Goal: Ask a question

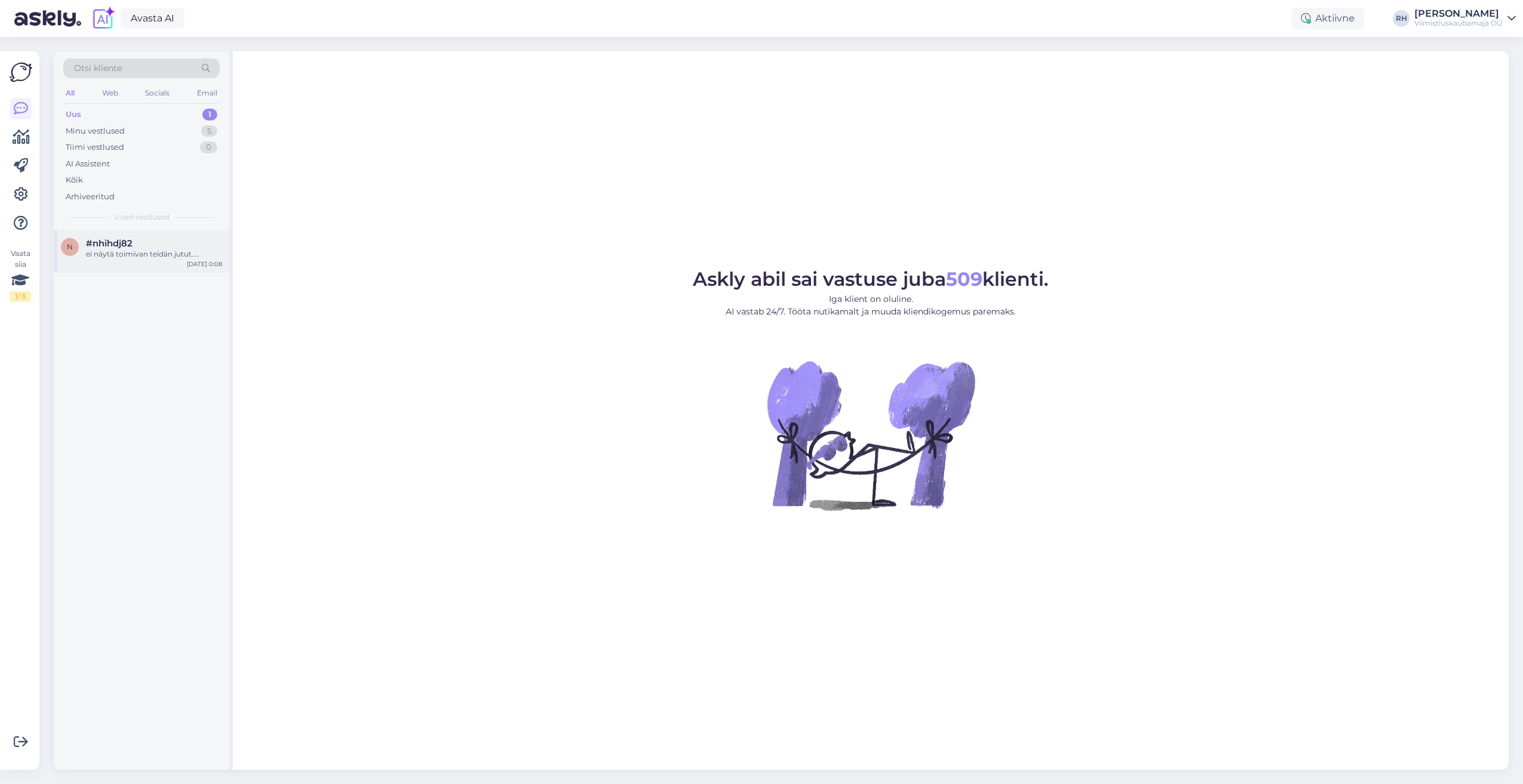
click at [151, 246] on div "#nhihdj82" at bounding box center [154, 243] width 136 height 11
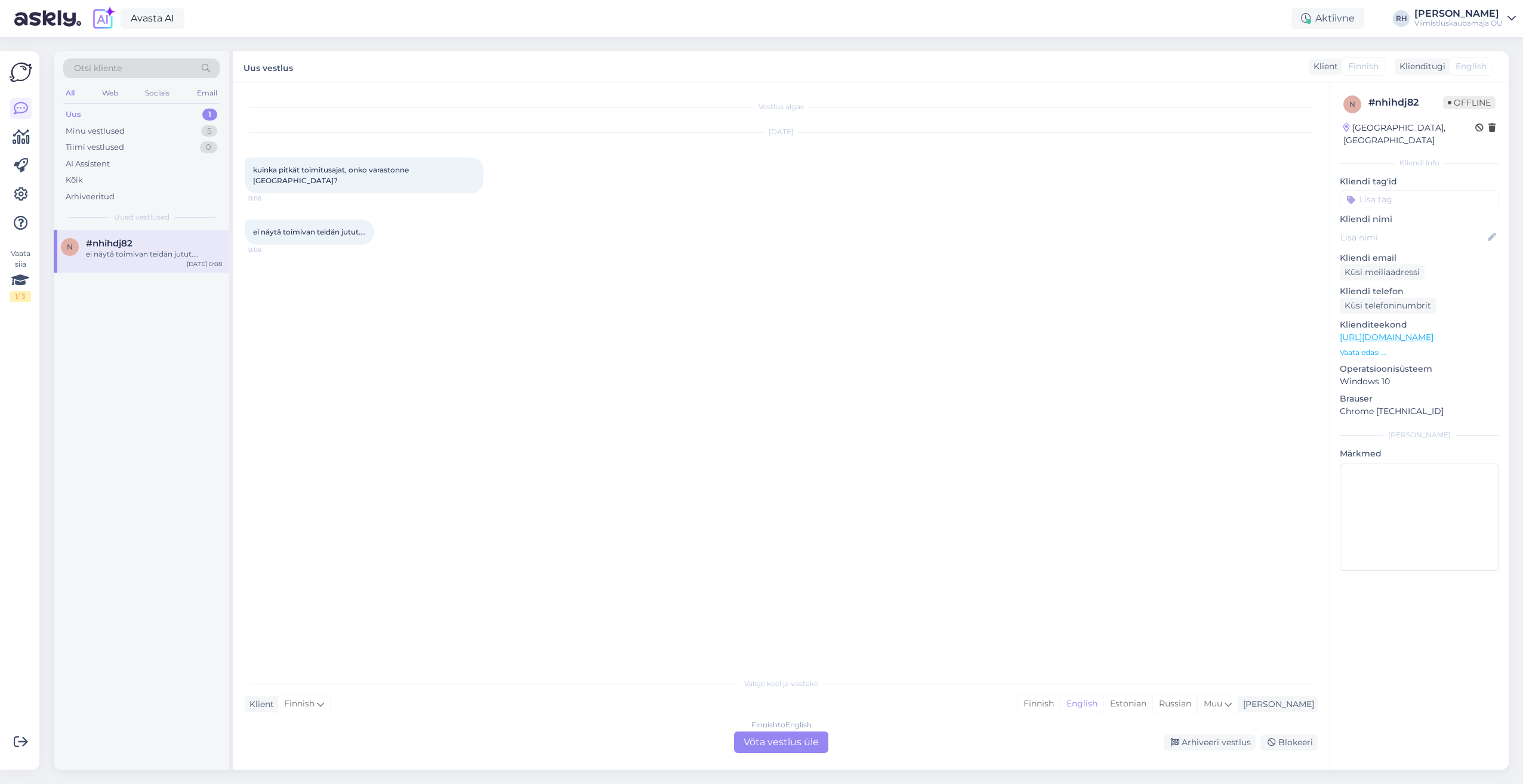
click at [784, 741] on div "Finnish to English Võta vestlus üle" at bounding box center [781, 742] width 94 height 21
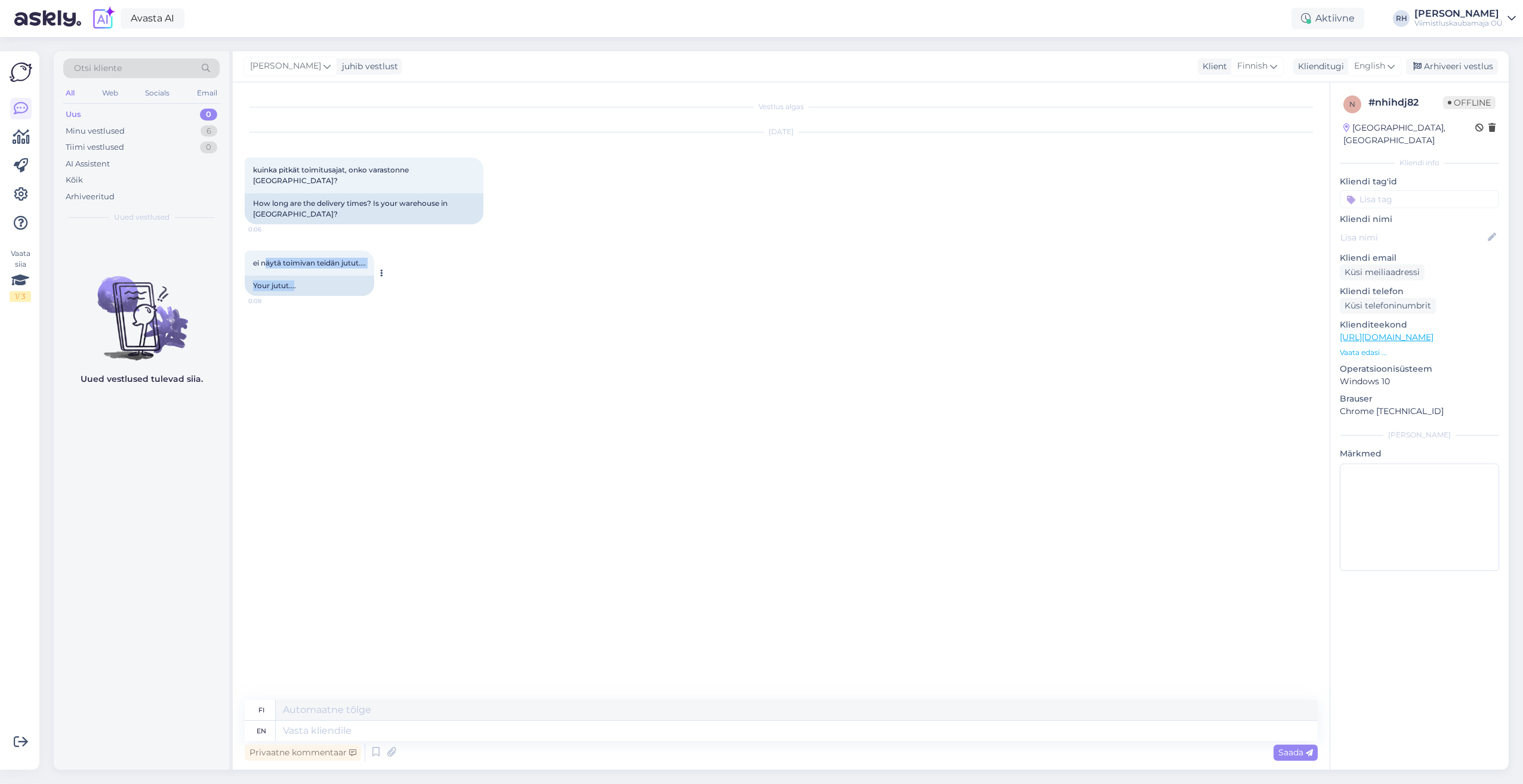
drag, startPoint x: 294, startPoint y: 274, endPoint x: 267, endPoint y: 262, distance: 29.5
click at [267, 262] on div "ei näytä toimivan teidän jutut.... 0:08 Your jutut...." at bounding box center [309, 274] width 130 height 45
drag, startPoint x: 267, startPoint y: 262, endPoint x: 390, endPoint y: 185, distance: 145.1
click at [390, 194] on div "How long are the delivery times? Is your warehouse in [GEOGRAPHIC_DATA]?" at bounding box center [364, 209] width 239 height 31
drag, startPoint x: 362, startPoint y: 252, endPoint x: 260, endPoint y: 246, distance: 102.2
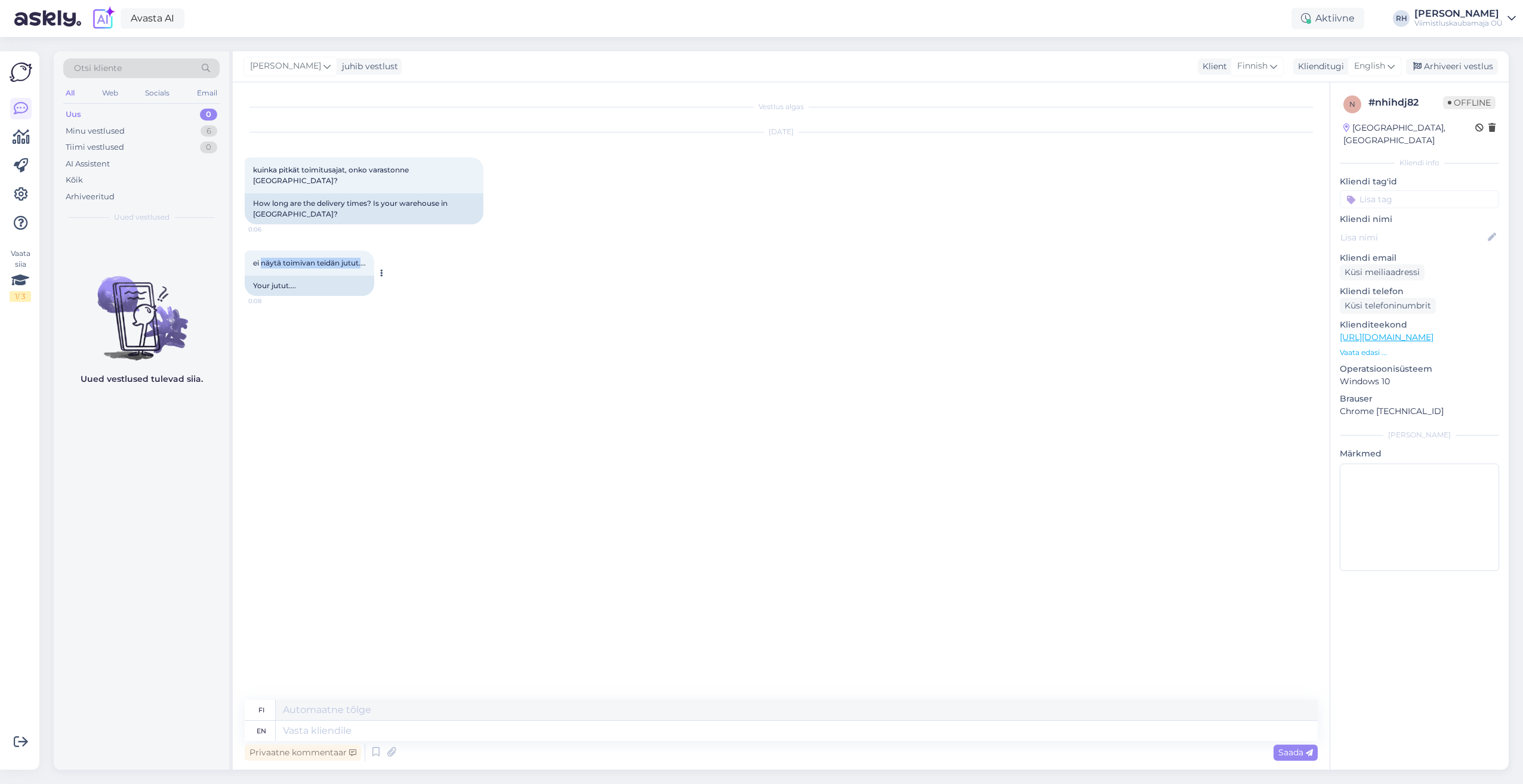
click at [260, 251] on div "ei näytä toimivan teidän jutut.... 0:08" at bounding box center [309, 263] width 130 height 25
drag, startPoint x: 260, startPoint y: 246, endPoint x: 316, endPoint y: 247, distance: 56.0
click at [316, 251] on div "ei näytä toimivan teidän jutut.... 0:08" at bounding box center [309, 263] width 130 height 25
click at [318, 251] on div "ei näytä toimivan teidän jutut.... 0:08" at bounding box center [309, 263] width 130 height 25
click at [309, 276] on div "Your jutut...." at bounding box center [309, 286] width 130 height 21
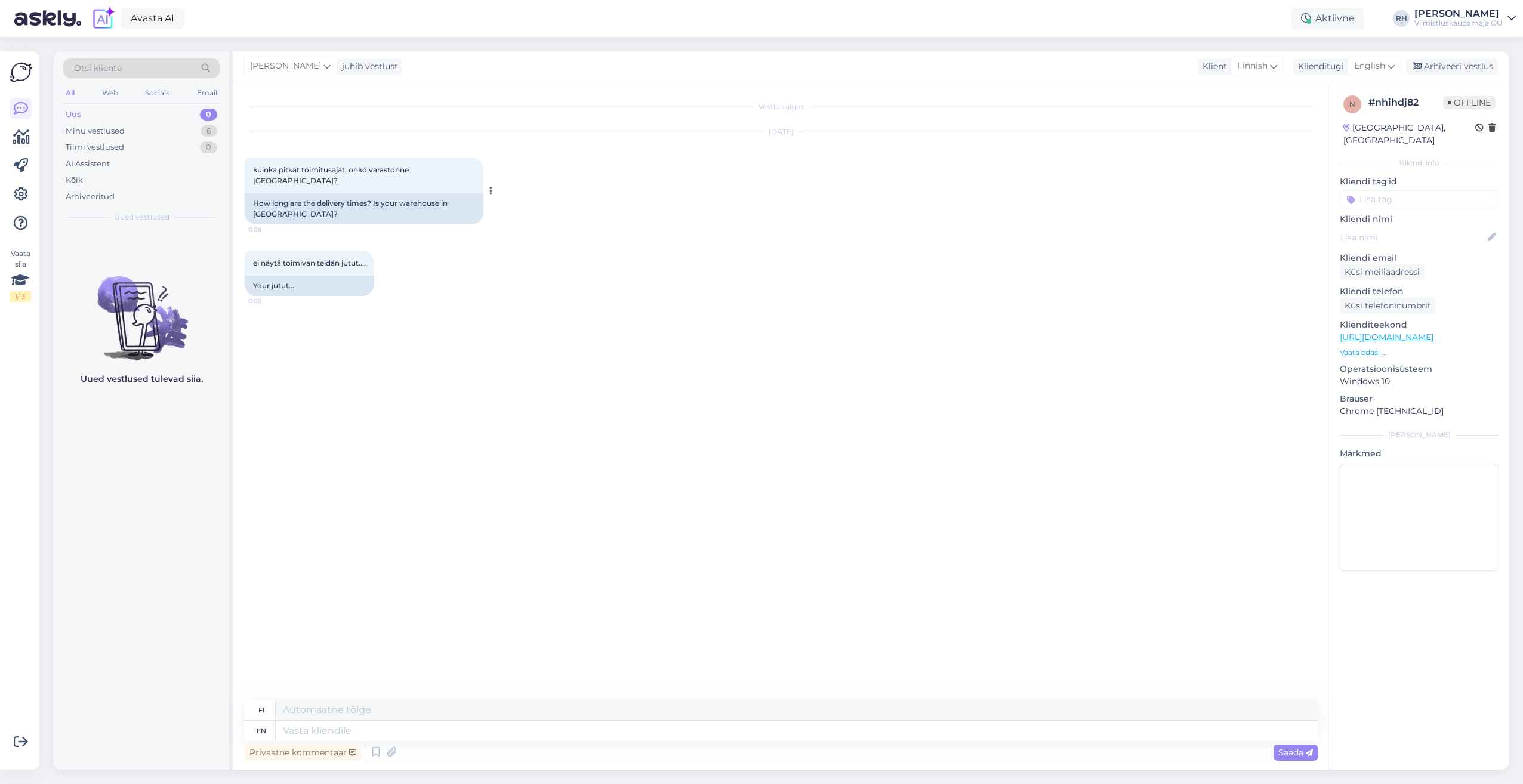
click at [309, 194] on div "How long are the delivery times? Is your warehouse in [GEOGRAPHIC_DATA]?" at bounding box center [364, 209] width 239 height 31
drag, startPoint x: 292, startPoint y: 276, endPoint x: 252, endPoint y: 240, distance: 53.8
click at [252, 251] on div "ei näytä toimivan teidän jutut.... 0:08 Your jutut...." at bounding box center [309, 274] width 130 height 45
drag, startPoint x: 252, startPoint y: 240, endPoint x: 365, endPoint y: 203, distance: 118.9
click at [365, 203] on div "How long are the delivery times? Is your warehouse in [GEOGRAPHIC_DATA]?" at bounding box center [364, 209] width 239 height 31
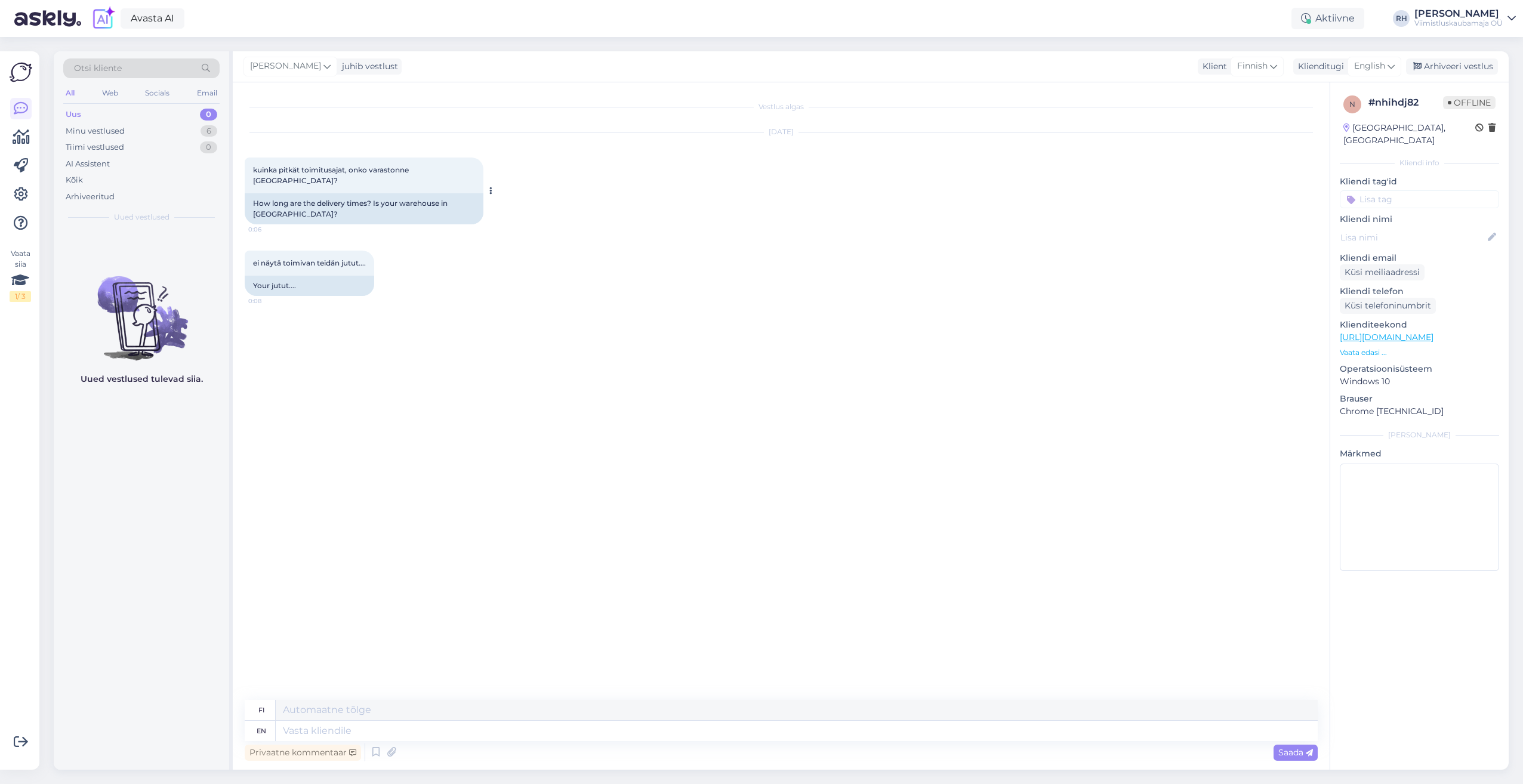
click at [284, 165] on span "kuinka pitkät toimitusajat, onko varastonne [GEOGRAPHIC_DATA]?" at bounding box center [332, 175] width 157 height 20
click at [284, 165] on div "kuinka pitkät toimitusajat, onko varastonne [GEOGRAPHIC_DATA]? 0:06" at bounding box center [364, 175] width 239 height 36
drag, startPoint x: 284, startPoint y: 165, endPoint x: 328, endPoint y: 178, distance: 45.9
click at [328, 178] on div "kuinka pitkät toimitusajat, onko varastonne [GEOGRAPHIC_DATA]? 0:06" at bounding box center [364, 175] width 239 height 36
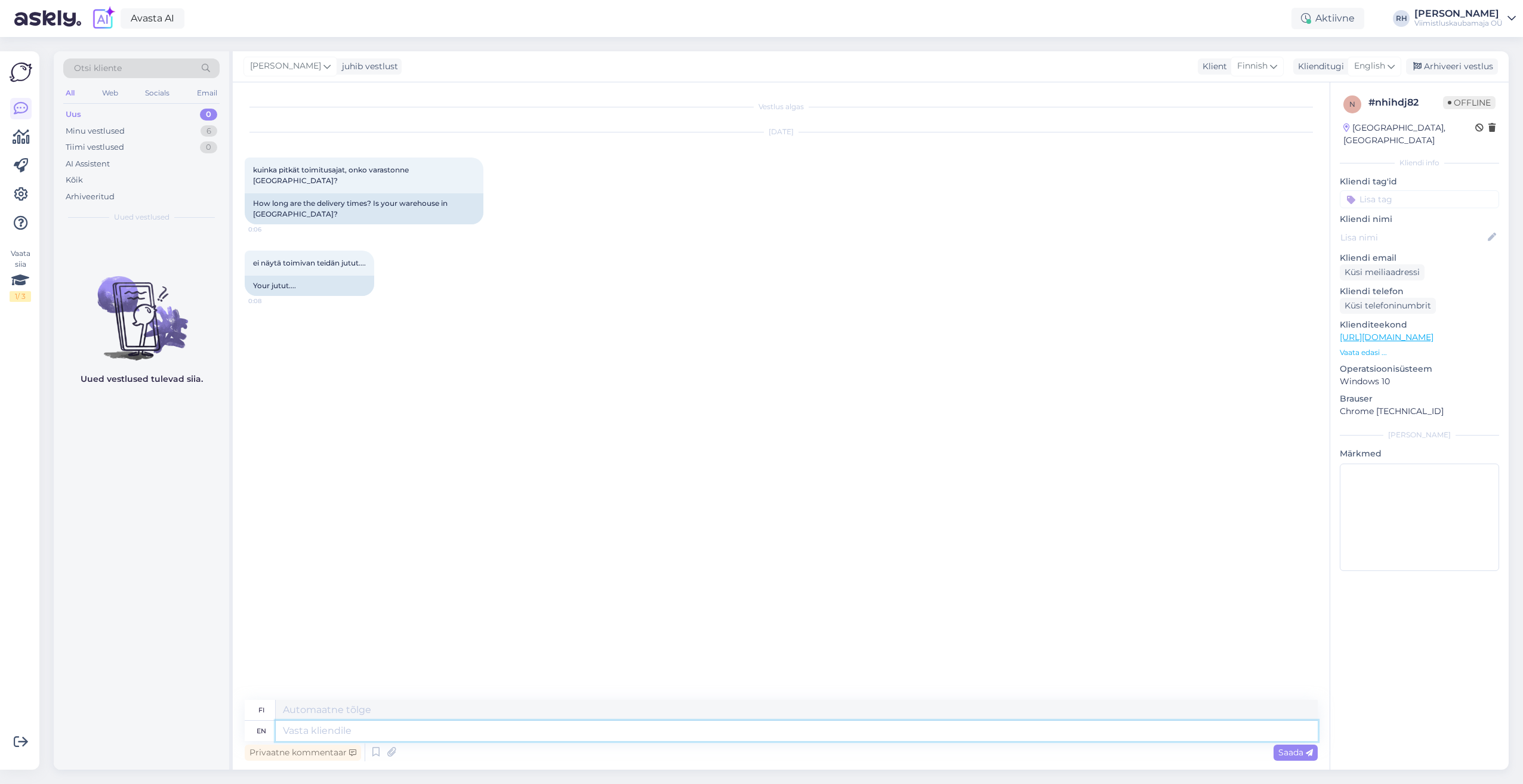
click at [318, 730] on textarea at bounding box center [797, 731] width 1042 height 21
type textarea "Hi."
type textarea "Hei."
type textarea "Hi. If th"
type textarea "Hei. [PERSON_NAME]"
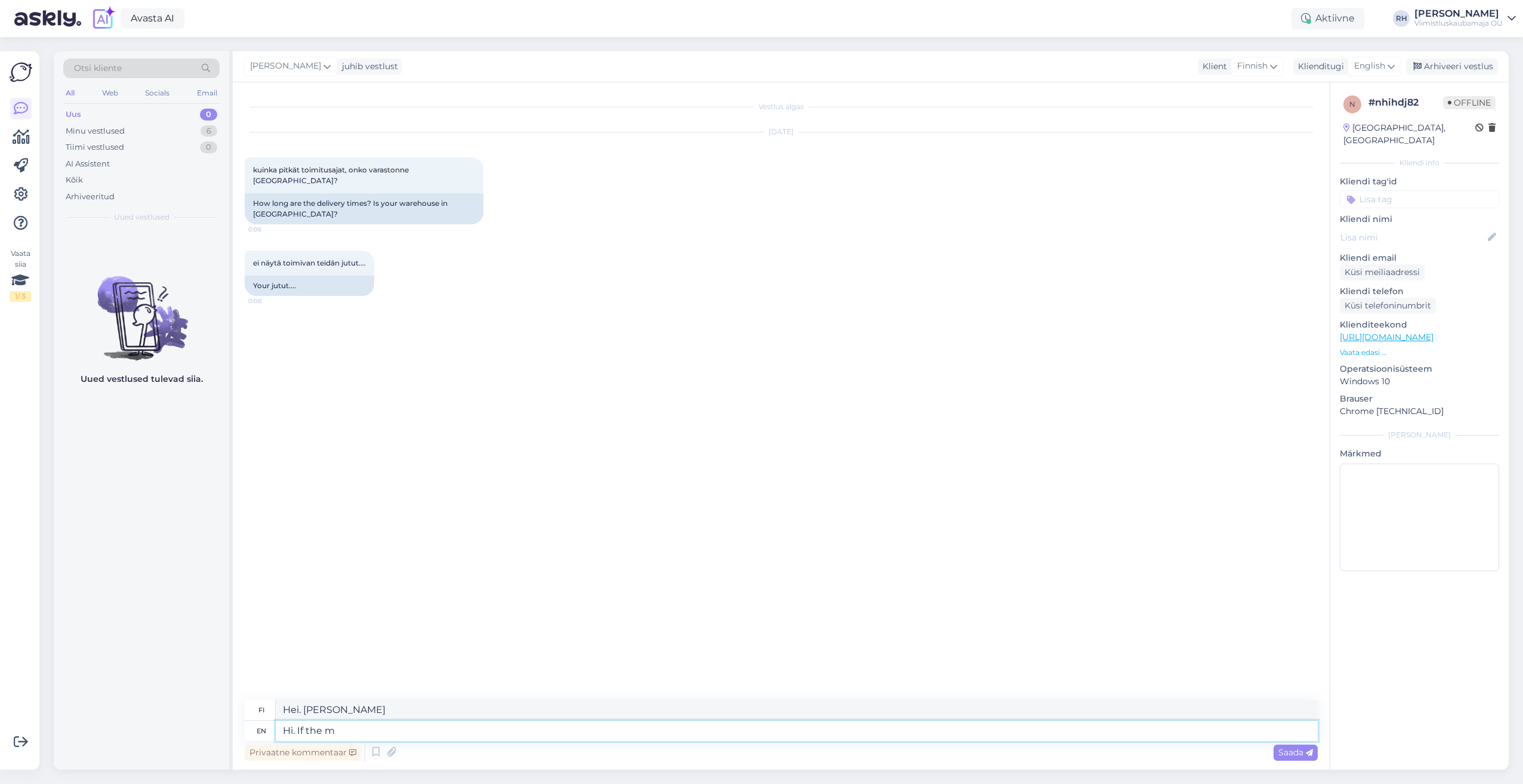
type textarea "Hi. If the ma"
type textarea "Hei. [PERSON_NAME] pää"
type textarea "Hi. If the material"
type textarea "Hei. [PERSON_NAME] materiaali"
type textarea "Hi. If the material is"
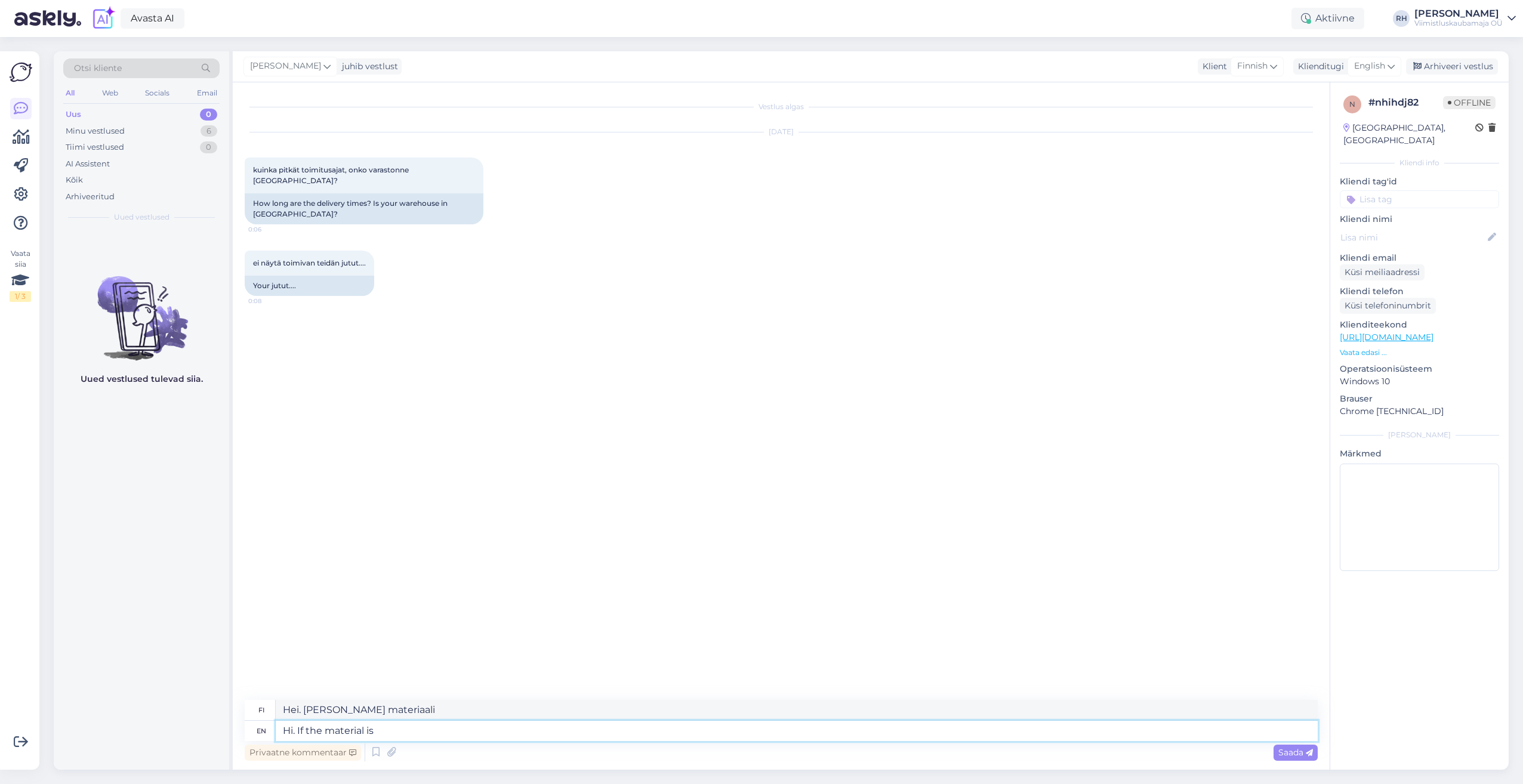
type textarea "Hei. [PERSON_NAME] materiaali on"
type textarea "Hi. If the material is available a"
type textarea "Hei. [PERSON_NAME] materiaalia on saatavilla"
type textarea "Hi. If the material is available at s"
type textarea "Hei. [PERSON_NAME] materiaalia on saatavilla osoitteessa"
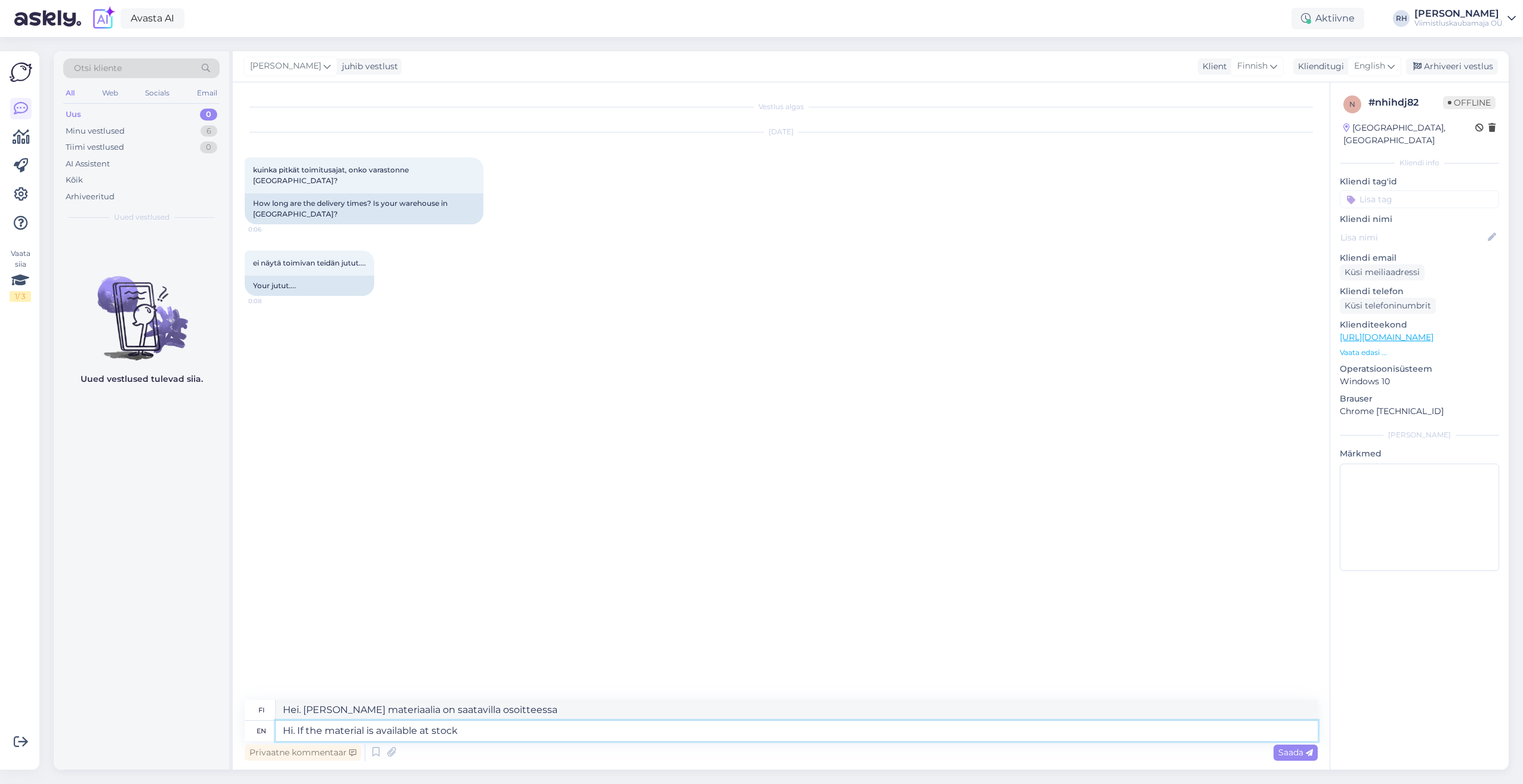
type textarea "Hi. If the material is available at stock"
type textarea "Hei. [PERSON_NAME] materiaalia on varastossa"
type textarea "Hi. If the material is available at stock than"
type textarea "Hei. [PERSON_NAME] materiaalia on varastossa, niin"
type textarea "Hi. If the material is available at stock than its"
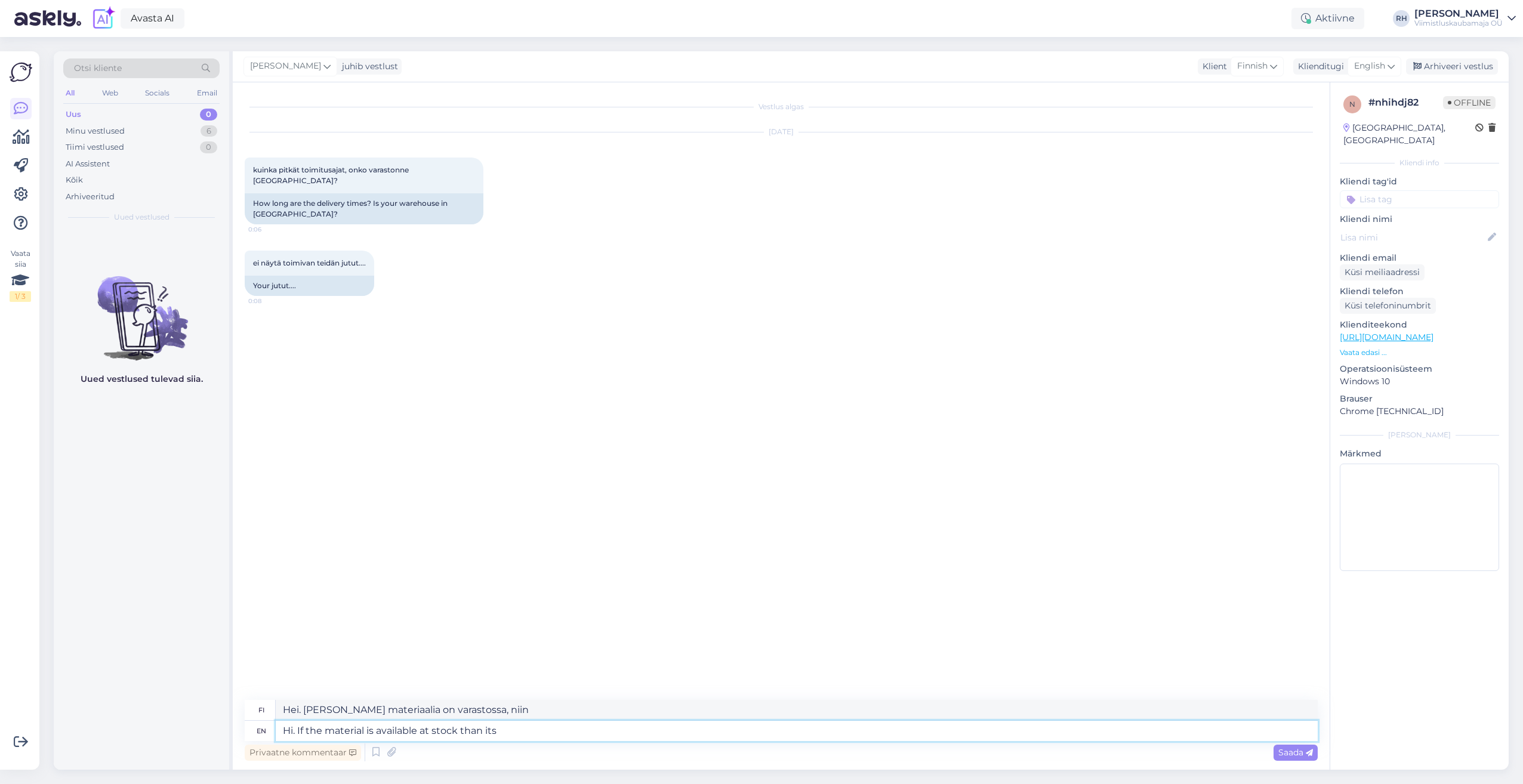
type textarea "Hei. [PERSON_NAME] materiaalia on varastossa, niin se on..."
type textarea "Hi. If the material is available at stock than its 2-4"
type textarea "Hei. [PERSON_NAME] materiaalia on varastossa, niin sen 2-"
type textarea "Hi. If the material is available at stock than its 2-4"
type textarea "Hei. [PERSON_NAME] materiaalia on varastossa, niin se on 2-4"
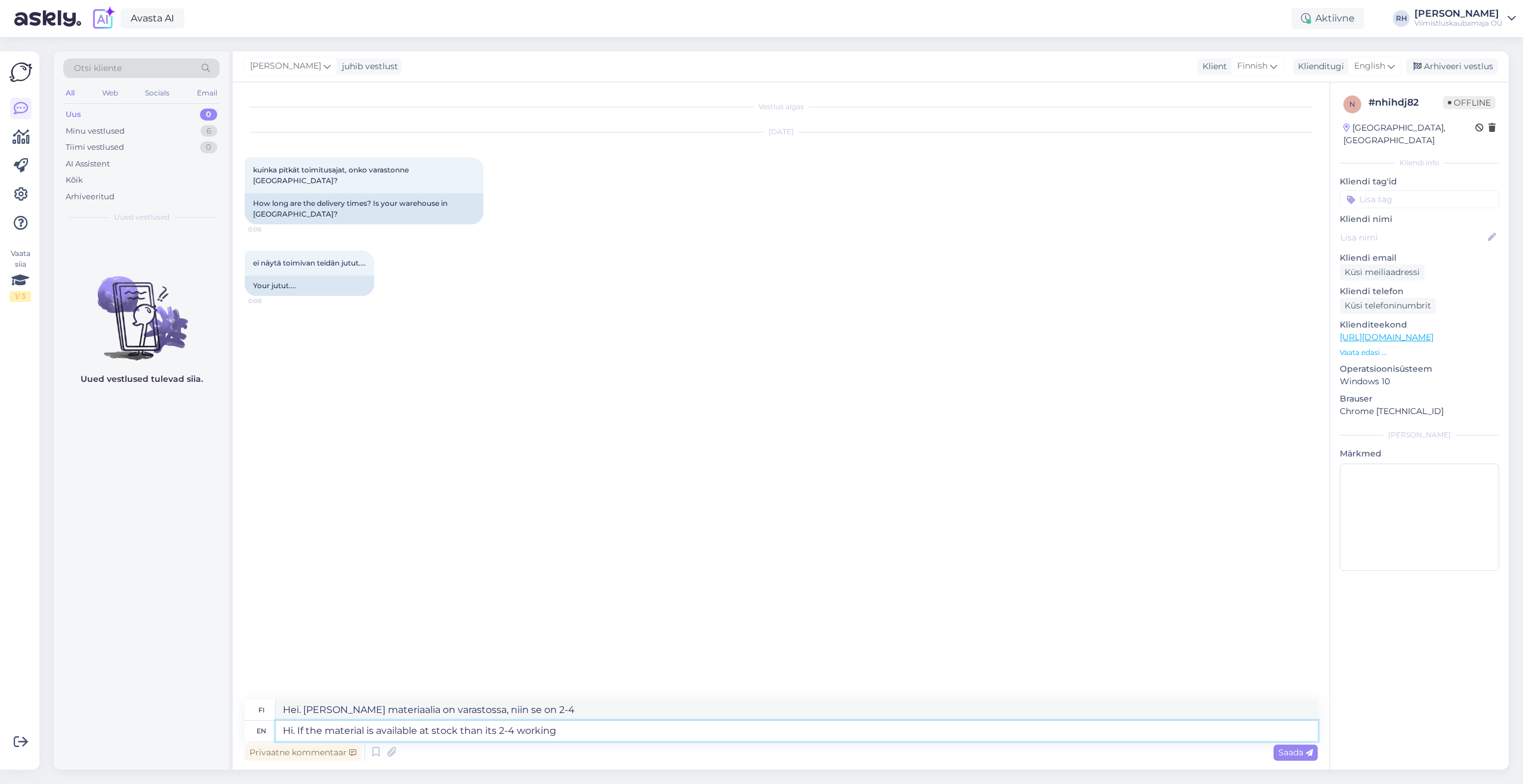
type textarea "Hi. If the material is available at stock than its 2-4 working"
type textarea "Hei. [PERSON_NAME] materiaalia on varastossa, se kestää 2–4 päivää."
type textarea "Hi. If the material is available at stock than its 2-4 working days t"
type textarea "Hei. [PERSON_NAME] materiaalia on varastossa, toimitusaika on 2–4 arkipäivää."
click at [489, 729] on textarea "Hi. If the material is available at stock than its 2-4 working days to Fi" at bounding box center [797, 731] width 1042 height 21
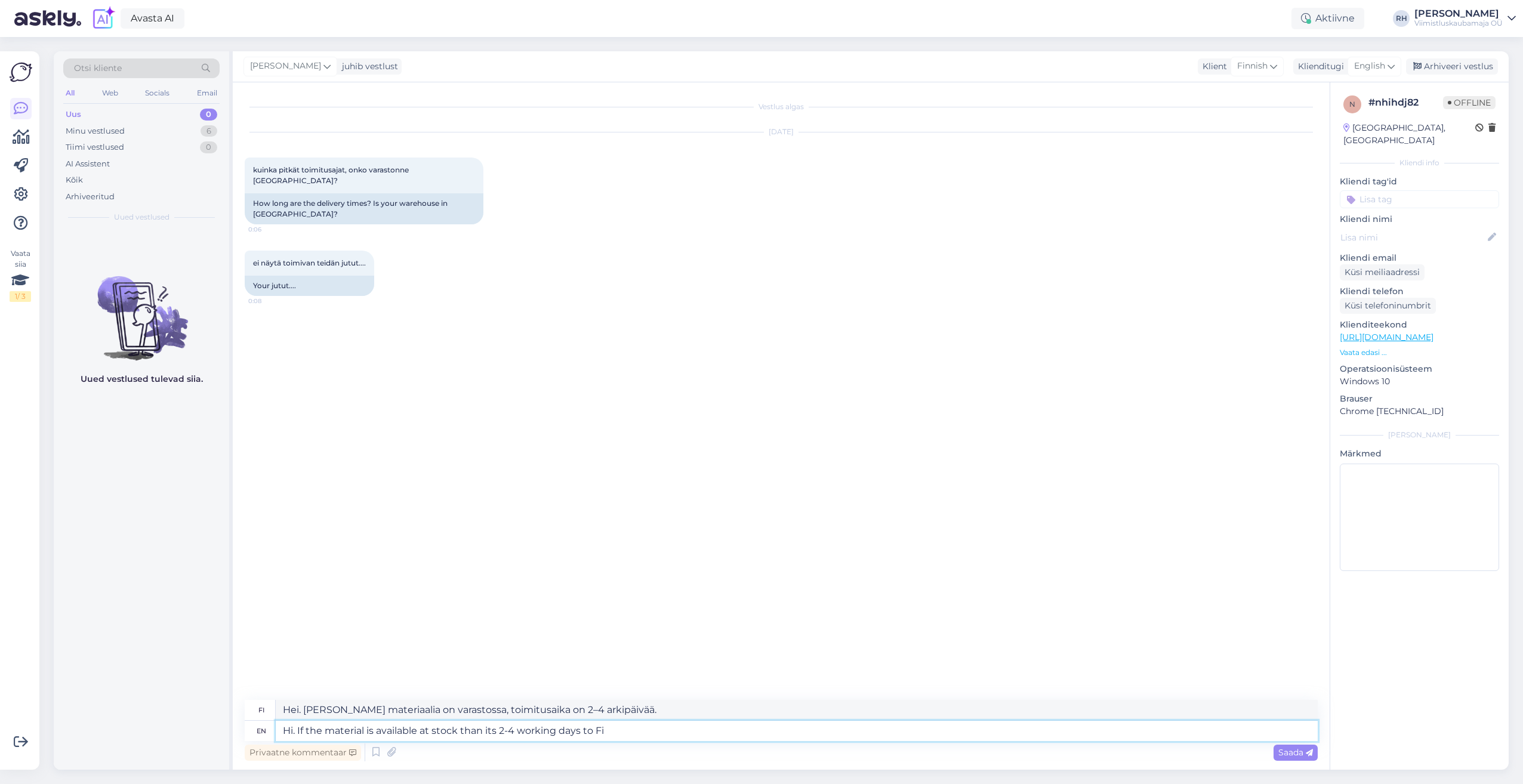
click at [489, 729] on textarea "Hi. If the material is available at stock than its 2-4 working days to Fi" at bounding box center [797, 731] width 1042 height 21
type textarea "Hi. If the material is available at stock than the delivery is 2-4 working days…"
type textarea "Hei. [PERSON_NAME] materiaalia on varastossa, toimitusaika on 2–4 arkipäivää Fi…"
click at [688, 737] on textarea "Hi. If the material is available at stock than the delivery is 2-4 working days…" at bounding box center [797, 731] width 1042 height 21
type textarea "Hi. If the material is available at stock than the delivery is 2-4 working days…"
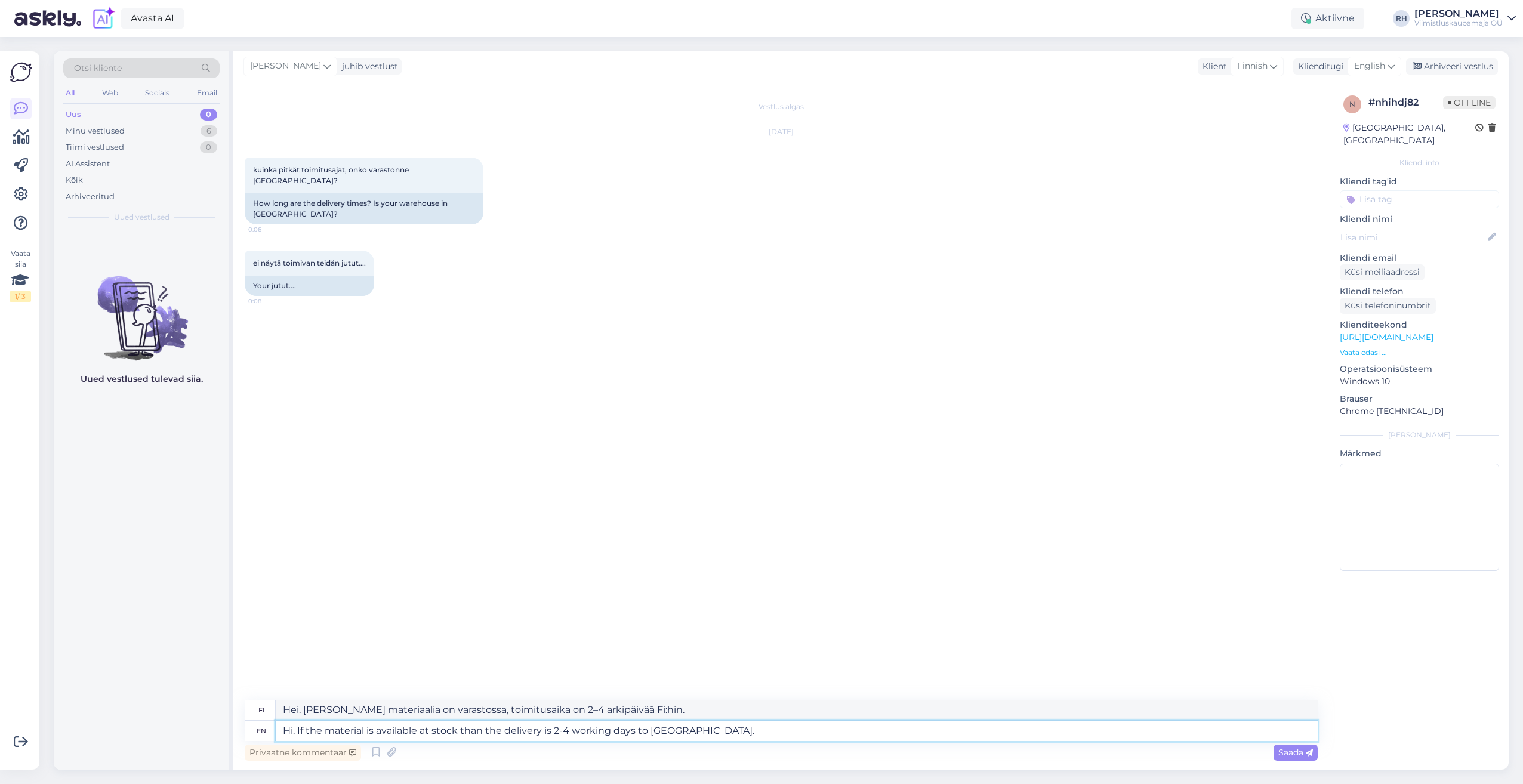
type textarea "Hei. [PERSON_NAME] materiaalia on varastossa, toimitus Suomeen on 2-4 arkipäivä…"
type textarea "Hi. If the material is available at stock than the delivery is 2-4 working days…"
type textarea "Hei. [PERSON_NAME] materiaalia on varastossa, toimitus Suomeen on 2-4 arkipäivä…"
type textarea "Hi. If the material is available at stock than the delivery is 2-4 working days…"
type textarea "Hei. [PERSON_NAME] materiaalia on varastossa, toimitus Suomeen on 2-4 arkipäivä…"
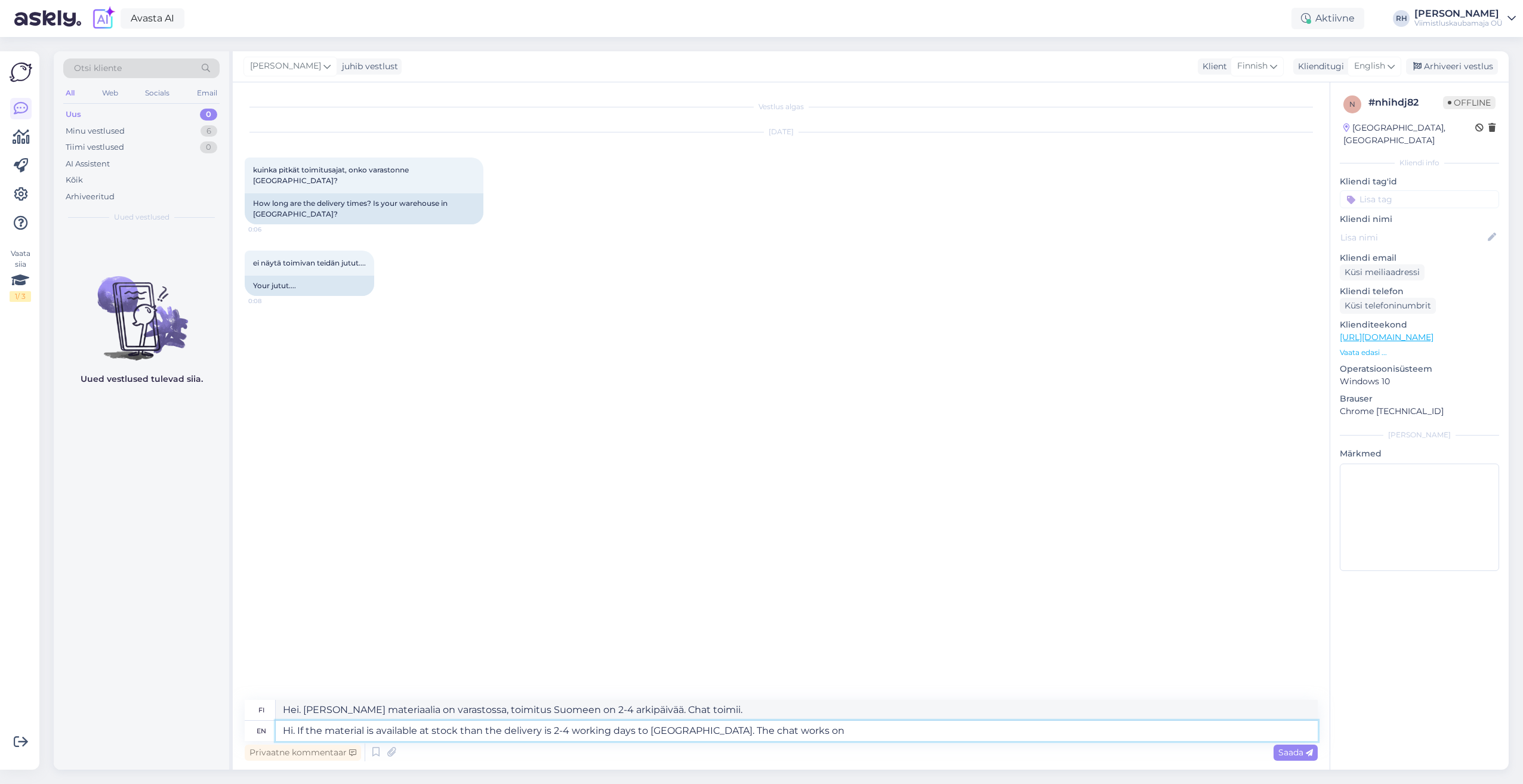
type textarea "Hi. If the material is available at stock than the delivery is 2-4 working days…"
type textarea "Hei. [PERSON_NAME] materiaalia on varastossa, toimitus Suomeen on 2-4 arkipäivä…"
type textarea "Hi. If the material is available at stock than the delivery is 2-4 working days…"
type textarea "Hei. [PERSON_NAME] materiaalia on varastossa, toimitus Suomeen on 2-4 arkipäivä…"
type textarea "Hi. If the material is available at stock than the delivery is 2-4 working days…"
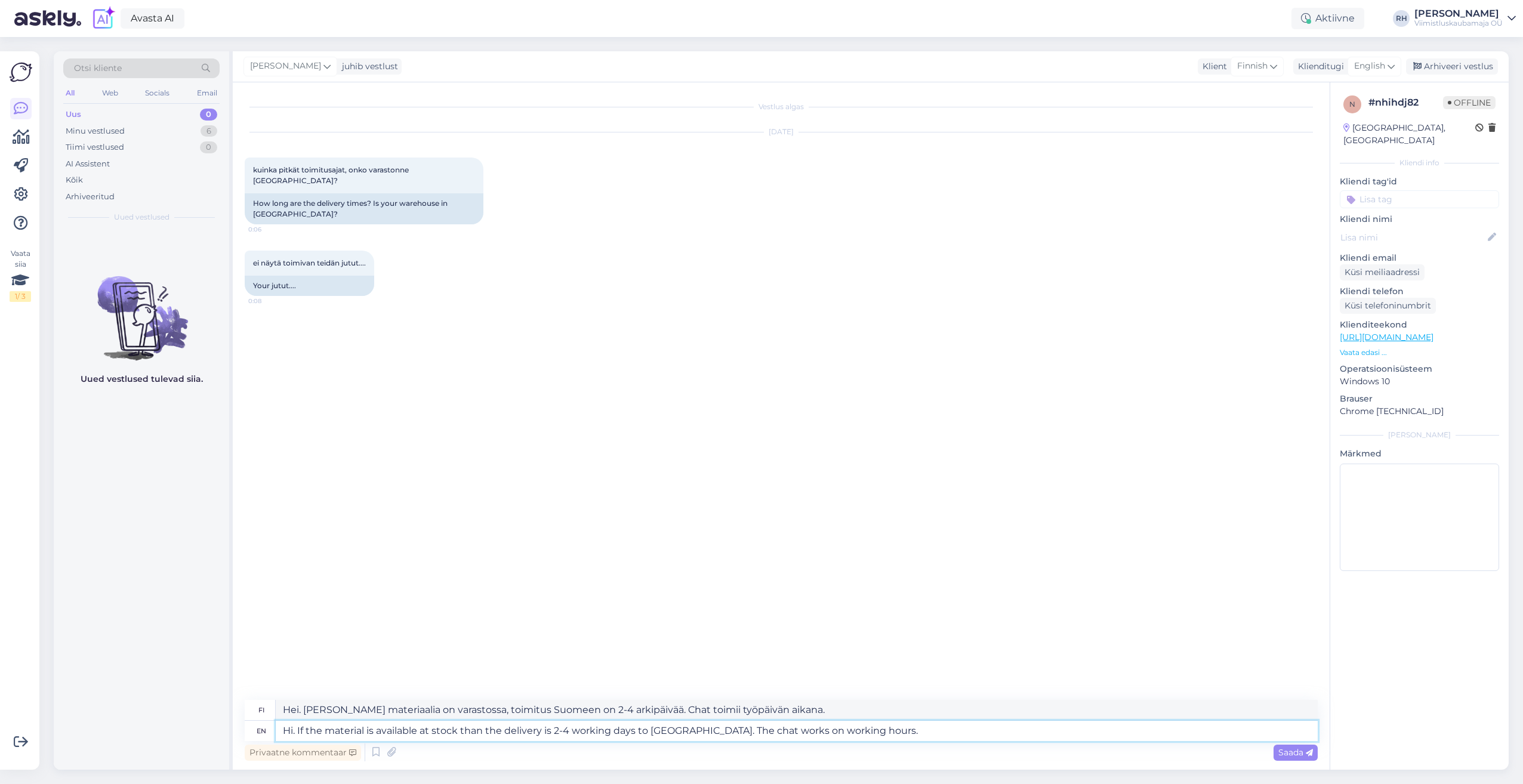
type textarea "Hei. [PERSON_NAME] materiaalia on varastossa, toimitus Suomeen on 2-4 arkipäivä…"
click at [748, 728] on textarea "Hi. If the material is available at stock than the delivery is 2-4 working days…" at bounding box center [797, 731] width 1042 height 21
type textarea "Hi. If the material is available at stock than the delivery is 2-4 working days…"
type textarea "Hei. [PERSON_NAME] materiaalia on varastossa, toimitus Suomeen on 2-4 arkipäivä…"
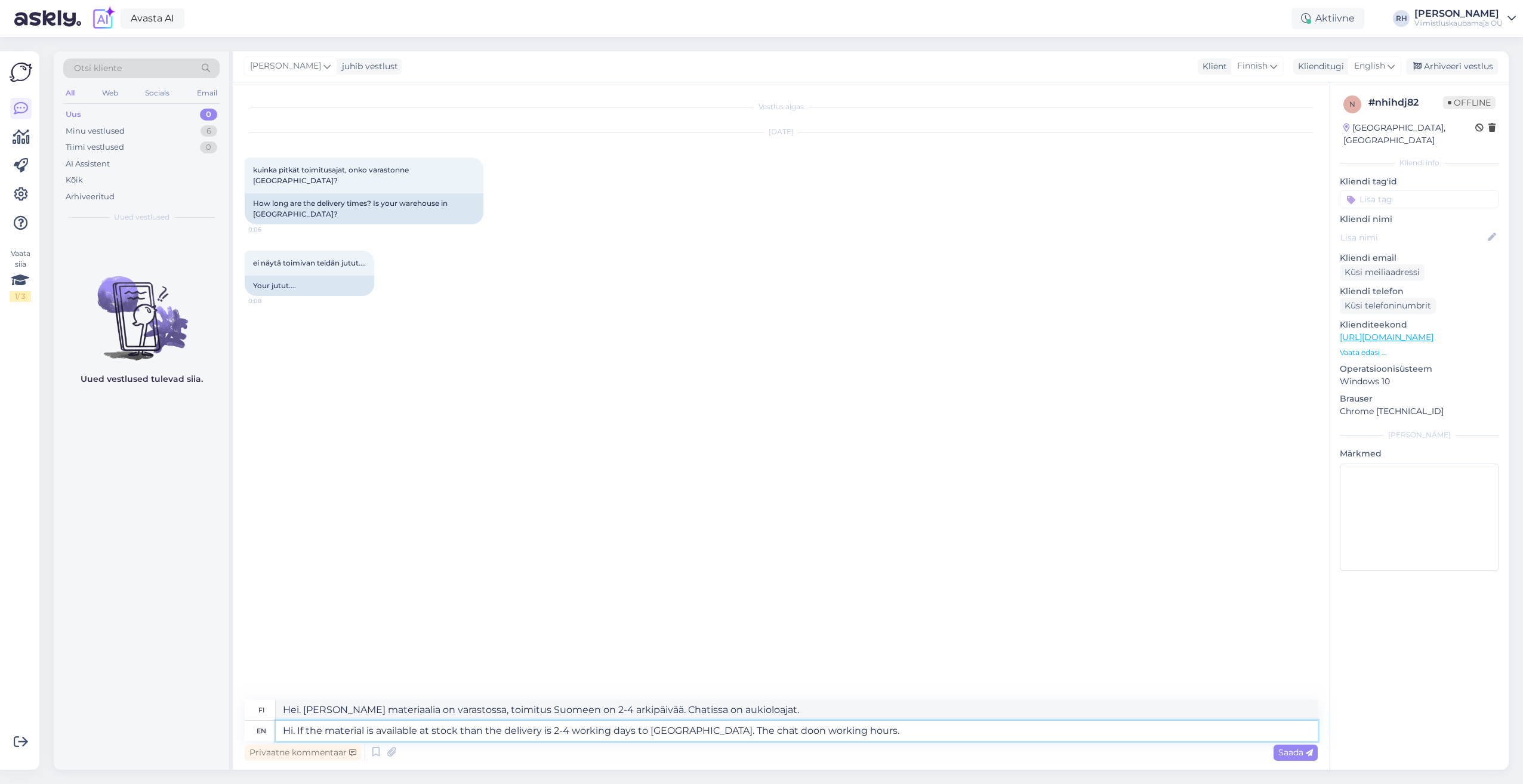
type textarea "Hi. If the material is available at stock than the delivery is 2-4 working days…"
type textarea "Hei. [PERSON_NAME] materiaalia on varastossa, toimitusaika Suomeen on 2–4 arkip…"
type textarea "Hi. If the material is available at stock than the delivery is 2-4 working days…"
type textarea "Hei. [PERSON_NAME] materiaalia on varastossa, toimitus Suomeen on 2-4 arkipäivä…"
type textarea "Hi. If the material is available at stock than the delivery is 2-4 working days…"
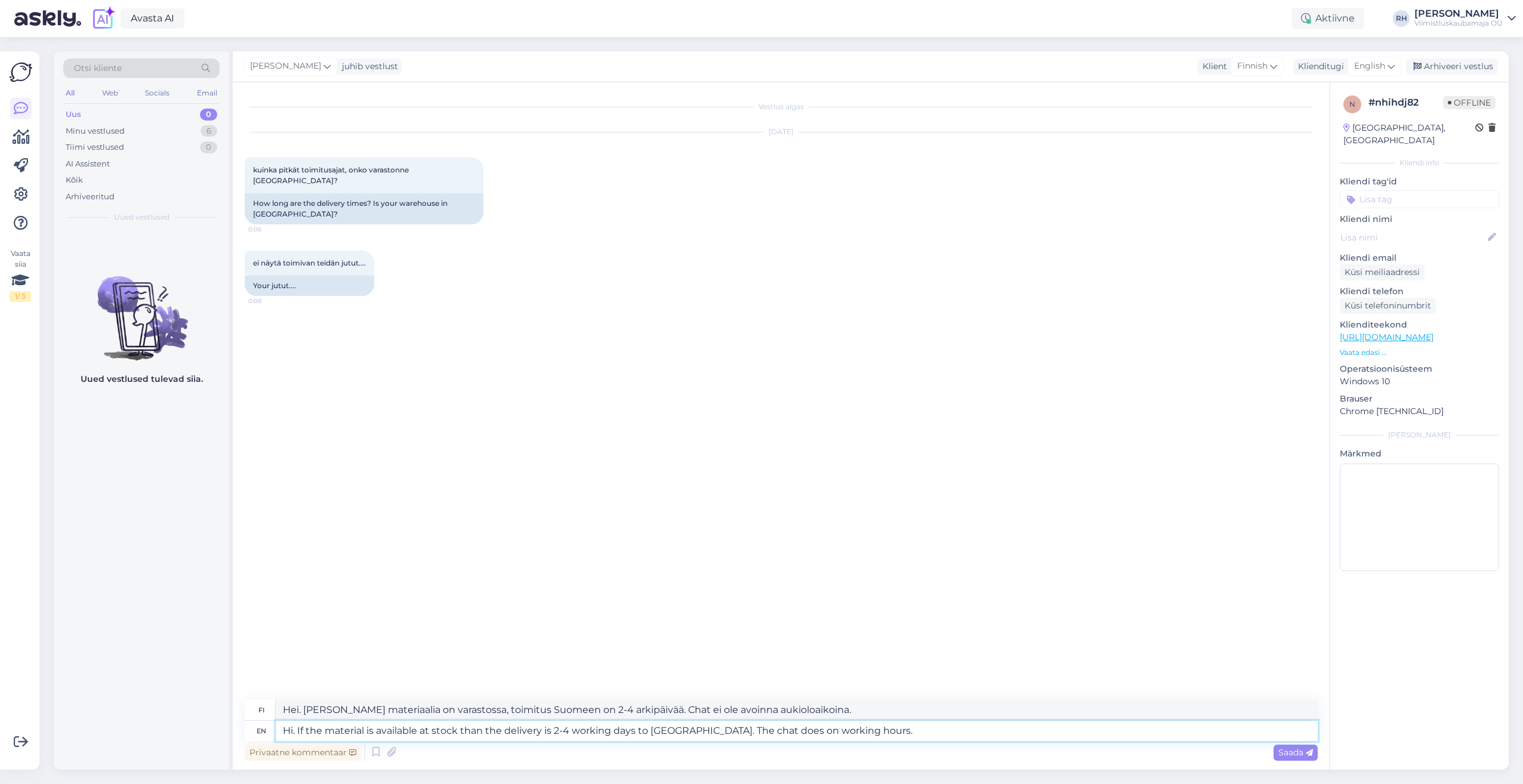
type textarea "Hei. [PERSON_NAME] materiaalia on varastossa, toimitus Suomeen on 2-4 arkipäivä…"
type textarea "Hi. If the material is available at stock than the delivery is 2-4 working days…"
type textarea "Hei. [PERSON_NAME] materiaalia on varastossa, toimitus Suomeen on 2-4 arkipäivä…"
type textarea "Hi. If the material is available at stock than the delivery is 2-4 working days…"
type textarea "Hei. [PERSON_NAME] materiaalia on varastossa, toimitus Suomeen on 2-4 arkipäivä…"
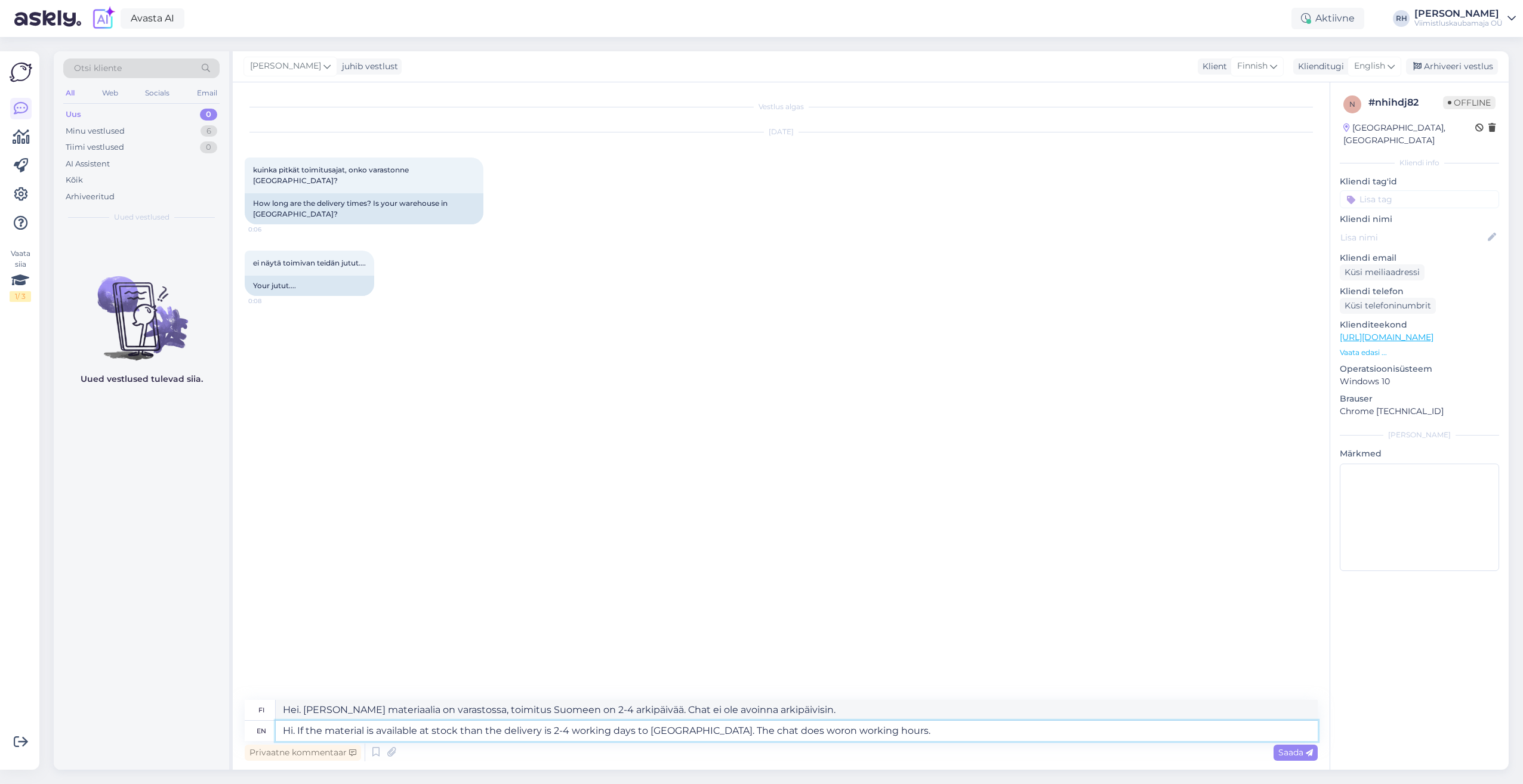
type textarea "Hi. If the material is available at stock than the delivery is 2-4 working days…"
type textarea "Hei. [PERSON_NAME] materiaalia on varastossa, toimitus Suomeen on 2-4 arkipäivä…"
type textarea "Hi. If the material is available at stock than the delivery is 2-4 working days…"
type textarea "Hei. [PERSON_NAME] materiaalia on varastossa, toimitus Suomeen on 2-4 arkipäivä…"
click at [801, 732] on textarea "Hi. If the material is available at stock than the delivery is 2-4 working days…" at bounding box center [797, 731] width 1042 height 21
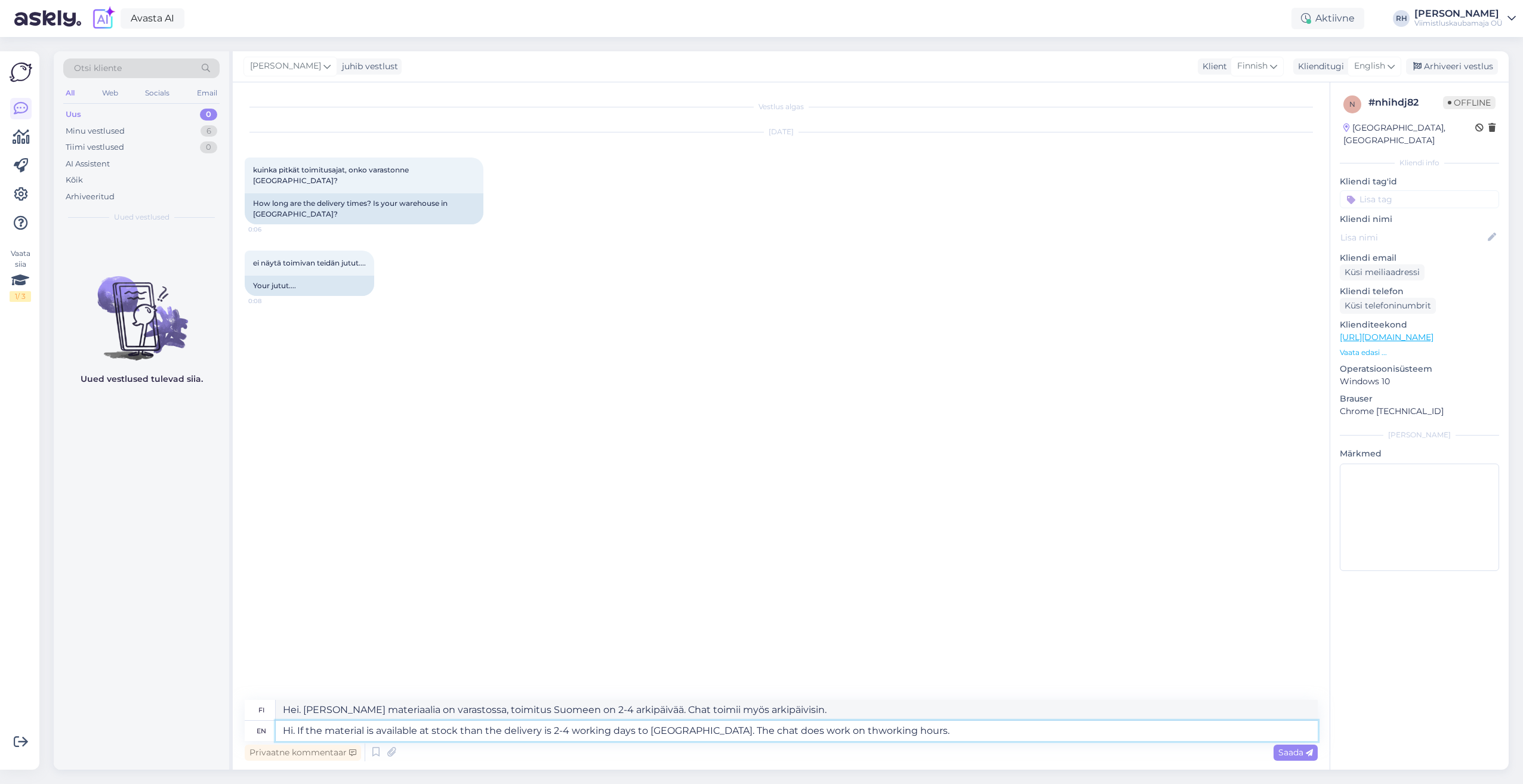
type textarea "Hi. If the material is available at stock than the delivery is 2-4 working days…"
type textarea "Hei. [PERSON_NAME] materiaalia on varastossa, toimitus Suomeen on 2-4 arkipäivä…"
type textarea "Hi. If the material is available at stock than the delivery is 2-4 working days…"
type textarea "Hei. [PERSON_NAME] materiaalia on varastossa, toimitus Suomeen on 2-4 arkipäivä…"
type textarea "Hi. If the material is available at stock than the delivery is 2-4 working days…"
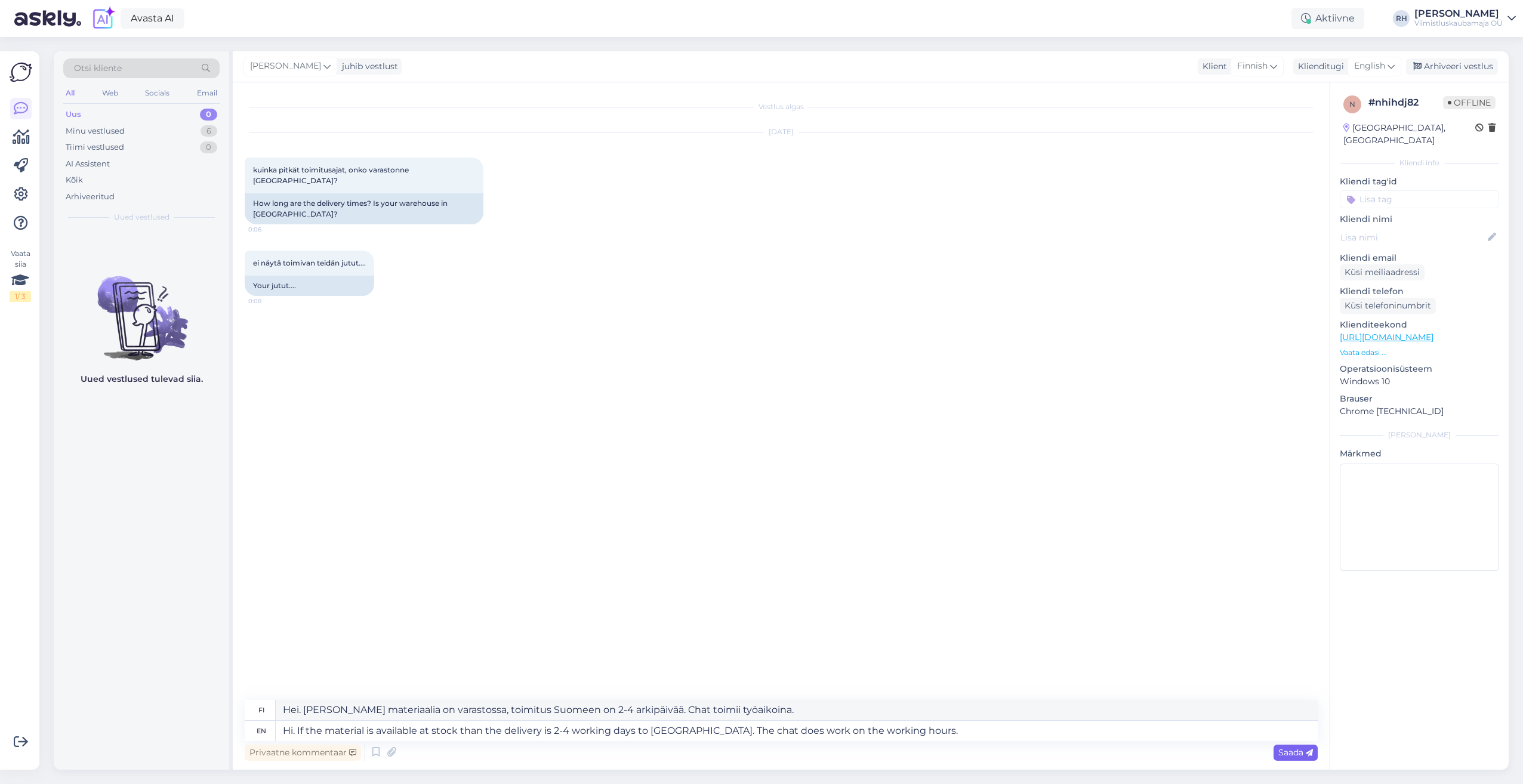
click at [1298, 756] on span "Saada" at bounding box center [1295, 752] width 35 height 11
